Goal: Find specific page/section: Find specific page/section

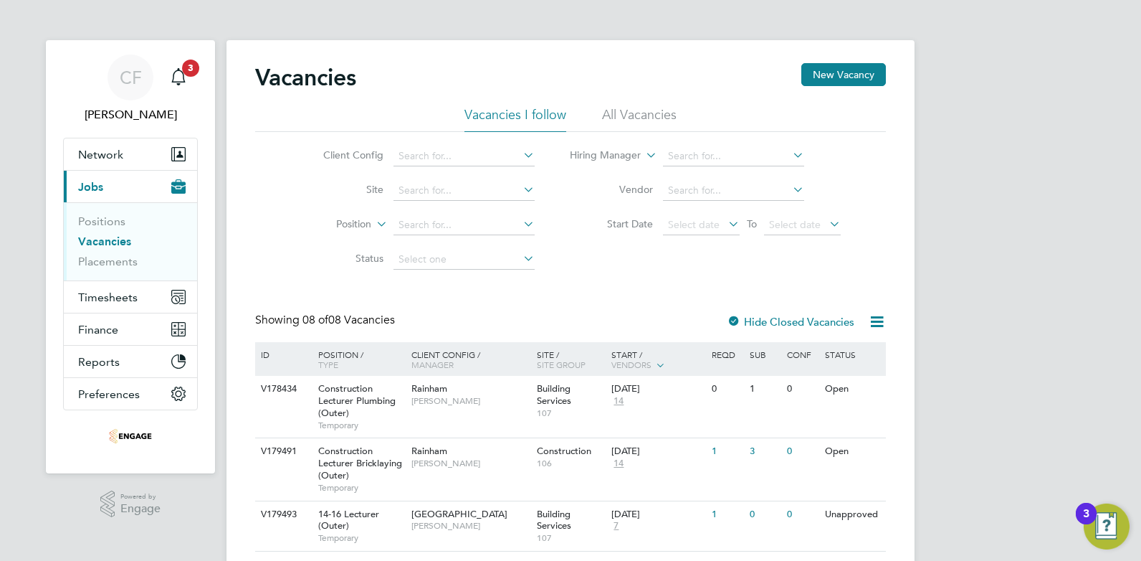
click at [115, 251] on li "Vacancies" at bounding box center [132, 244] width 108 height 20
click at [115, 257] on link "Placements" at bounding box center [108, 261] width 60 height 14
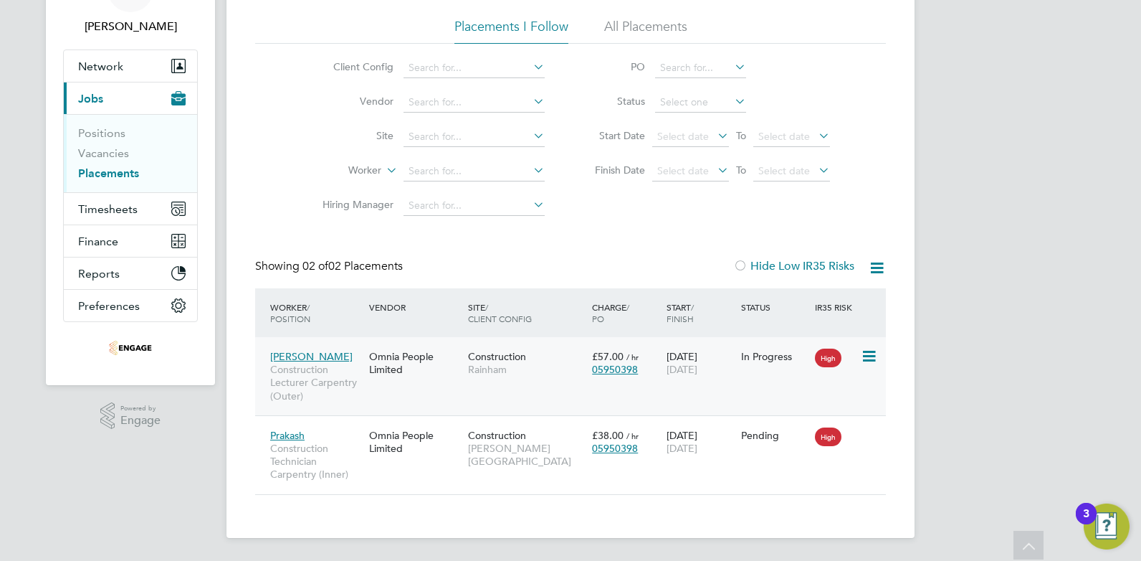
click at [383, 363] on div "Omnia People Limited" at bounding box center [415, 363] width 99 height 40
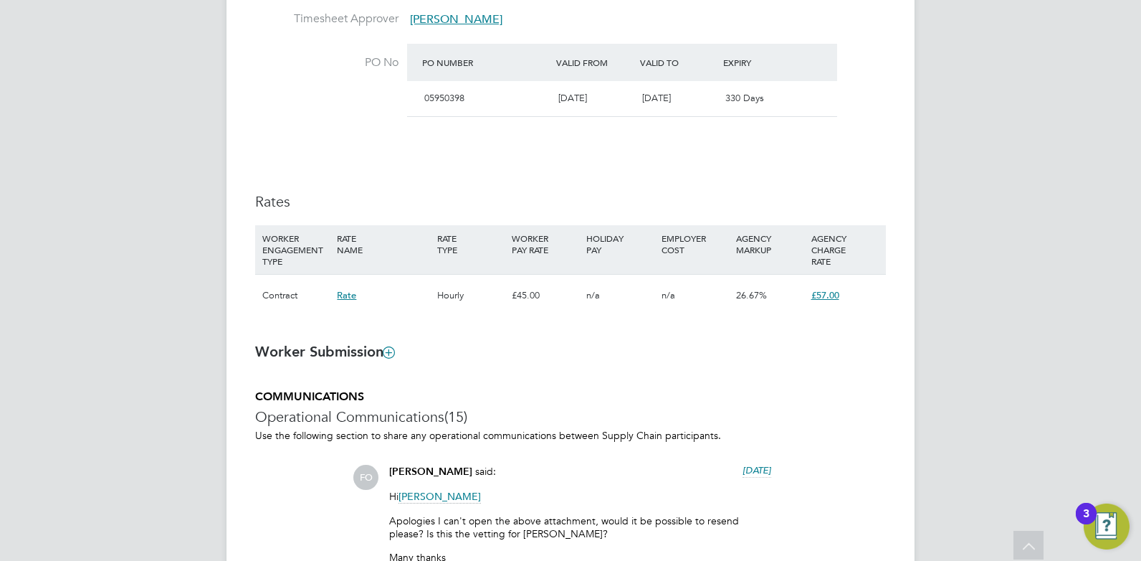
scroll to position [895, 0]
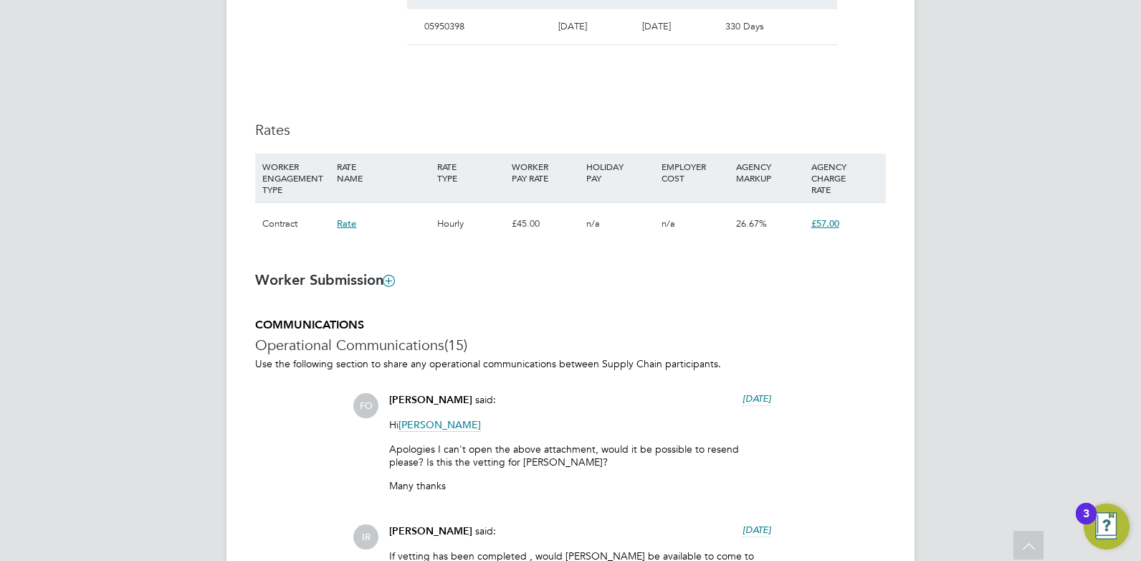
click at [816, 220] on span "£57.00" at bounding box center [826, 223] width 28 height 12
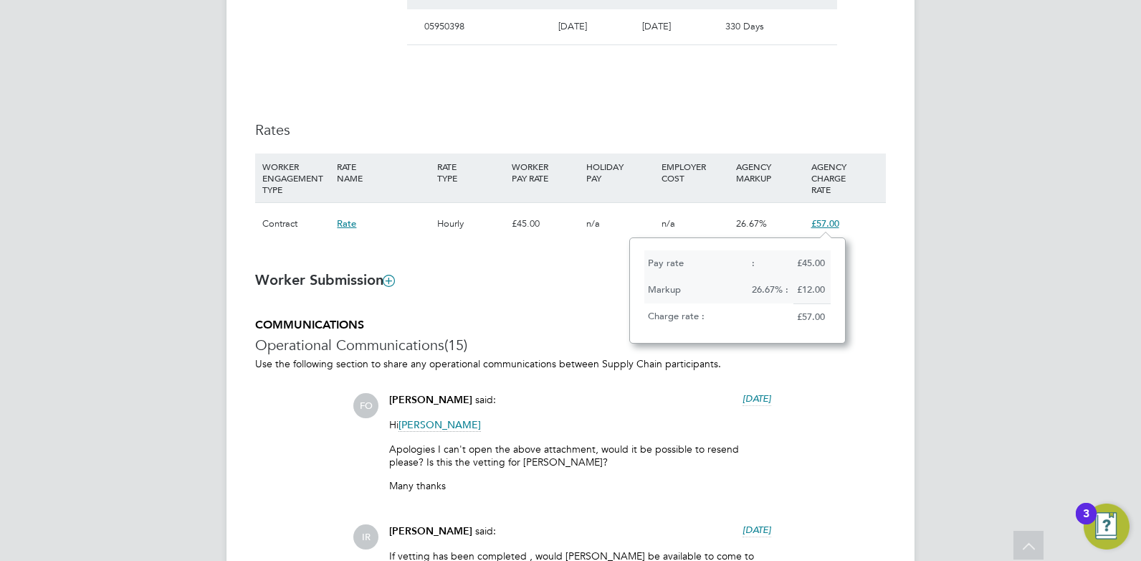
click at [871, 287] on h3 "Worker Submission" at bounding box center [570, 279] width 631 height 19
